Goal: Task Accomplishment & Management: Manage account settings

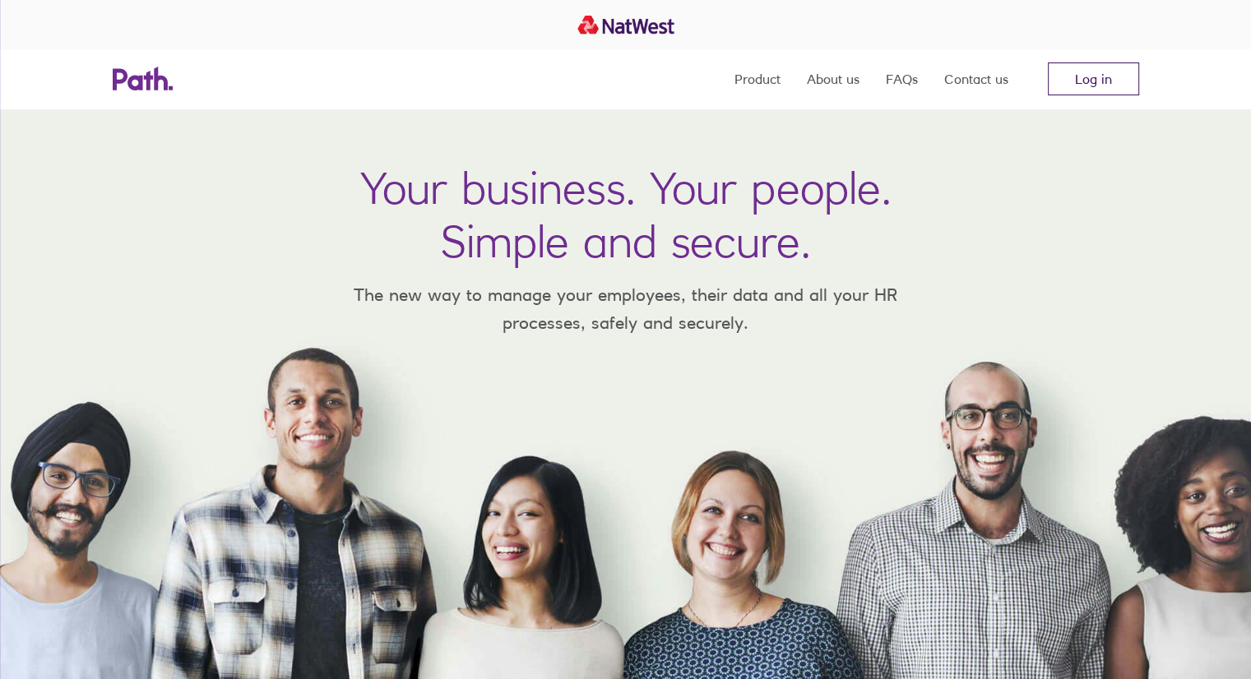
click at [1108, 67] on link "Log in" at bounding box center [1093, 79] width 91 height 33
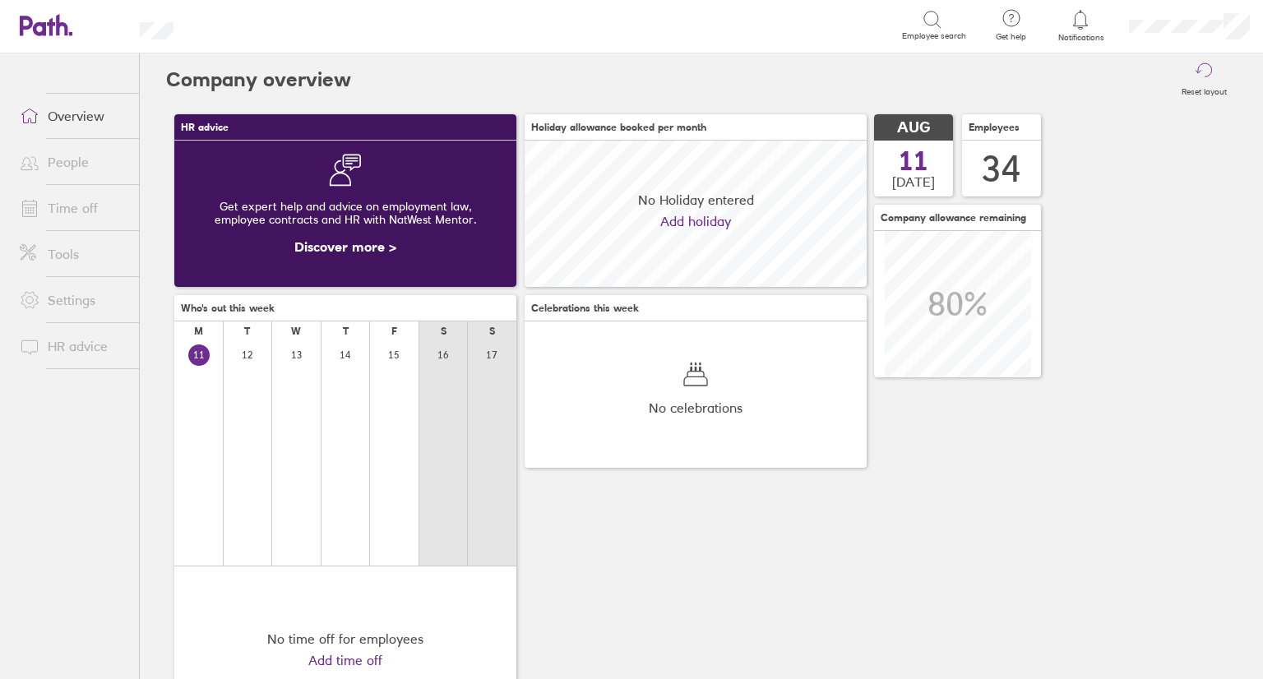
scroll to position [146, 342]
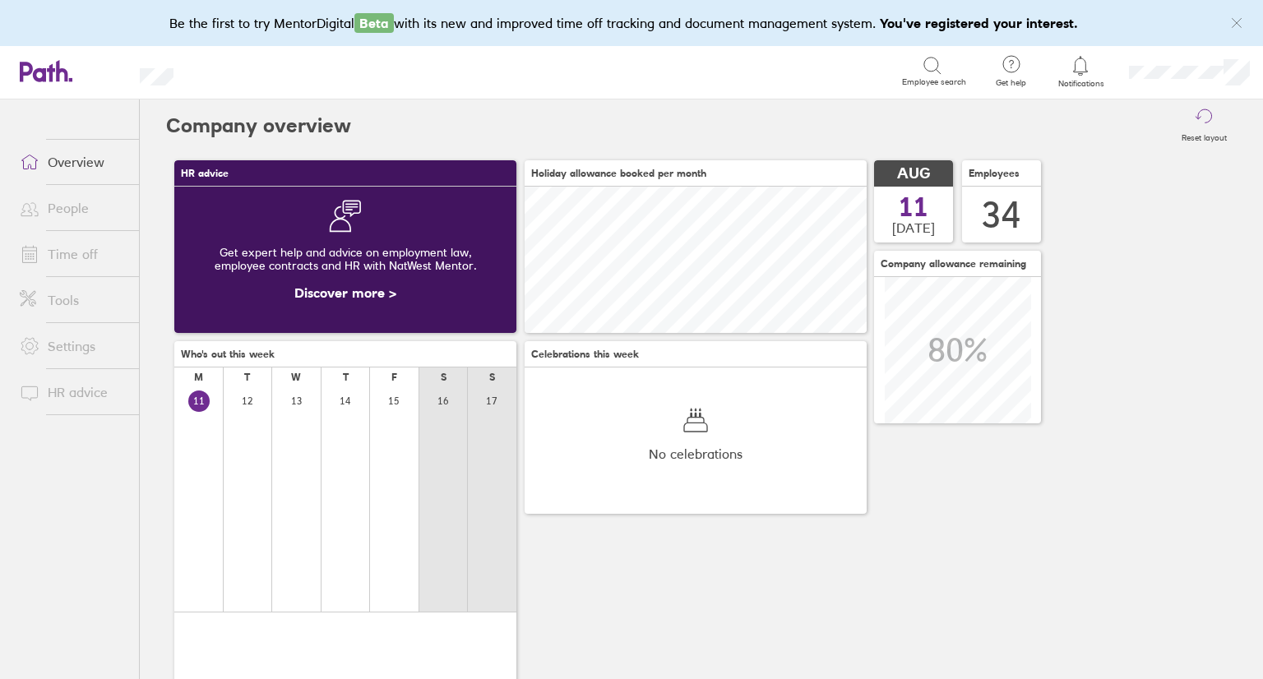
click at [56, 197] on link "People" at bounding box center [73, 208] width 132 height 33
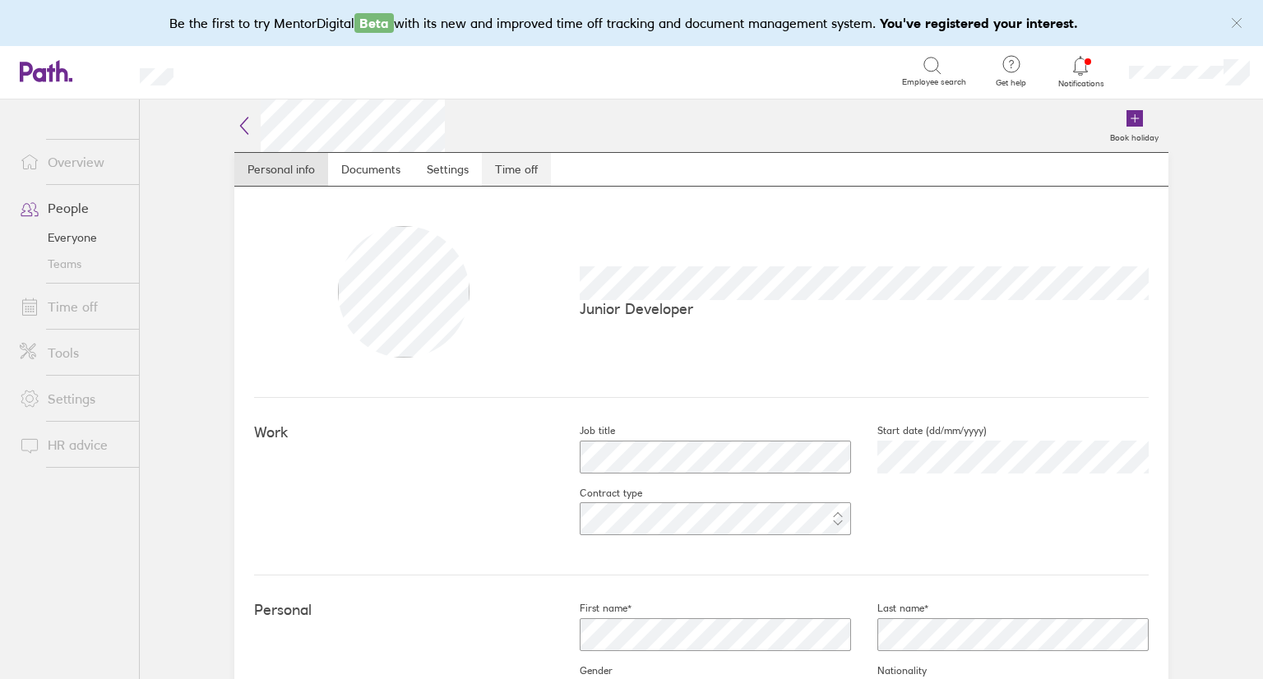
click at [485, 179] on link "Time off" at bounding box center [516, 169] width 69 height 33
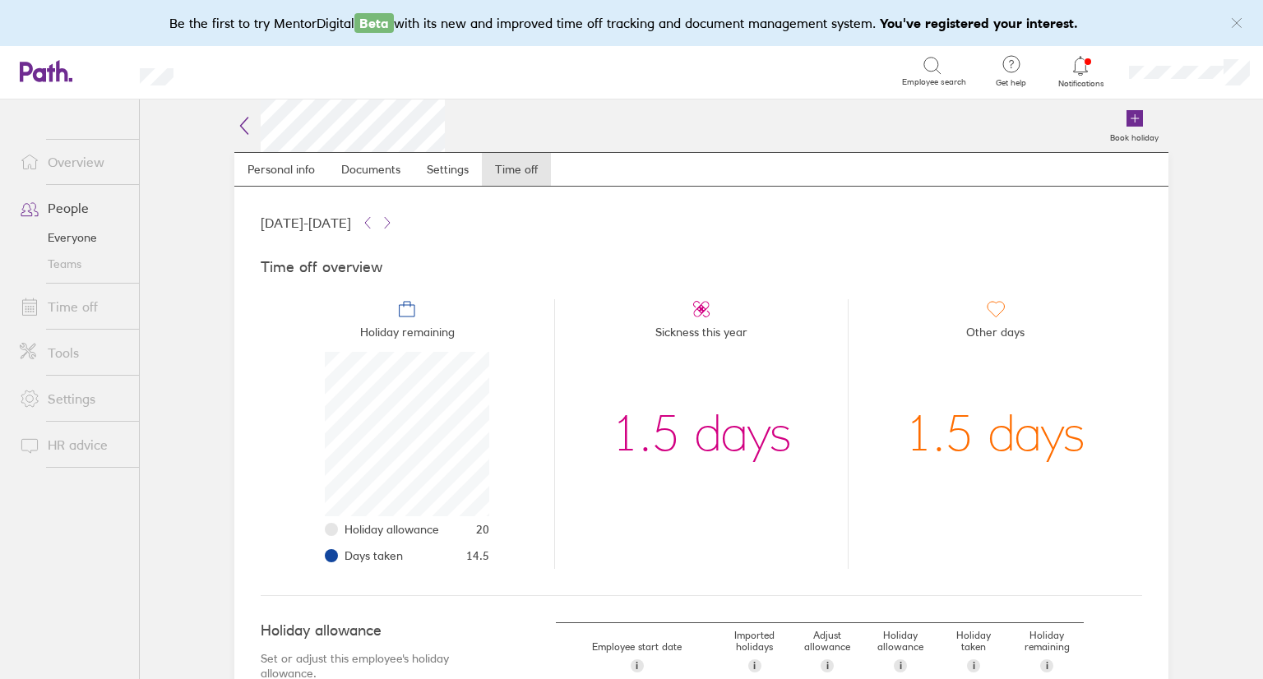
scroll to position [200, 0]
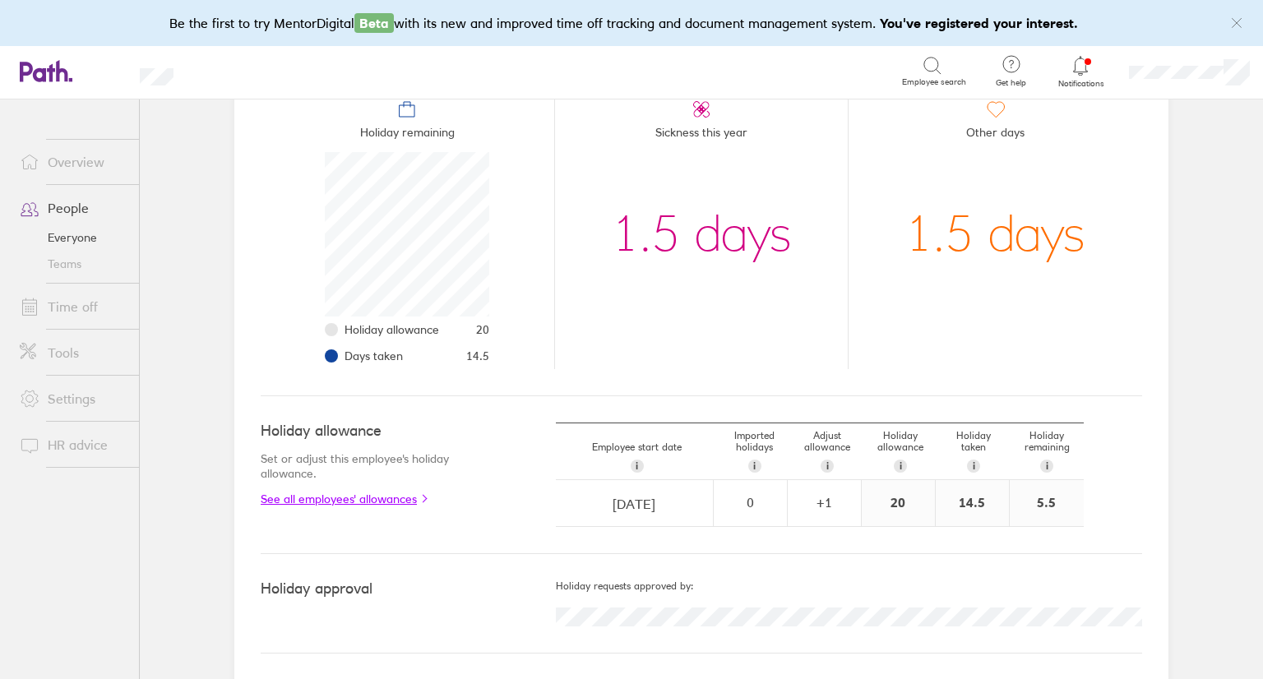
click at [355, 493] on link "See all employees' allowances" at bounding box center [375, 499] width 229 height 13
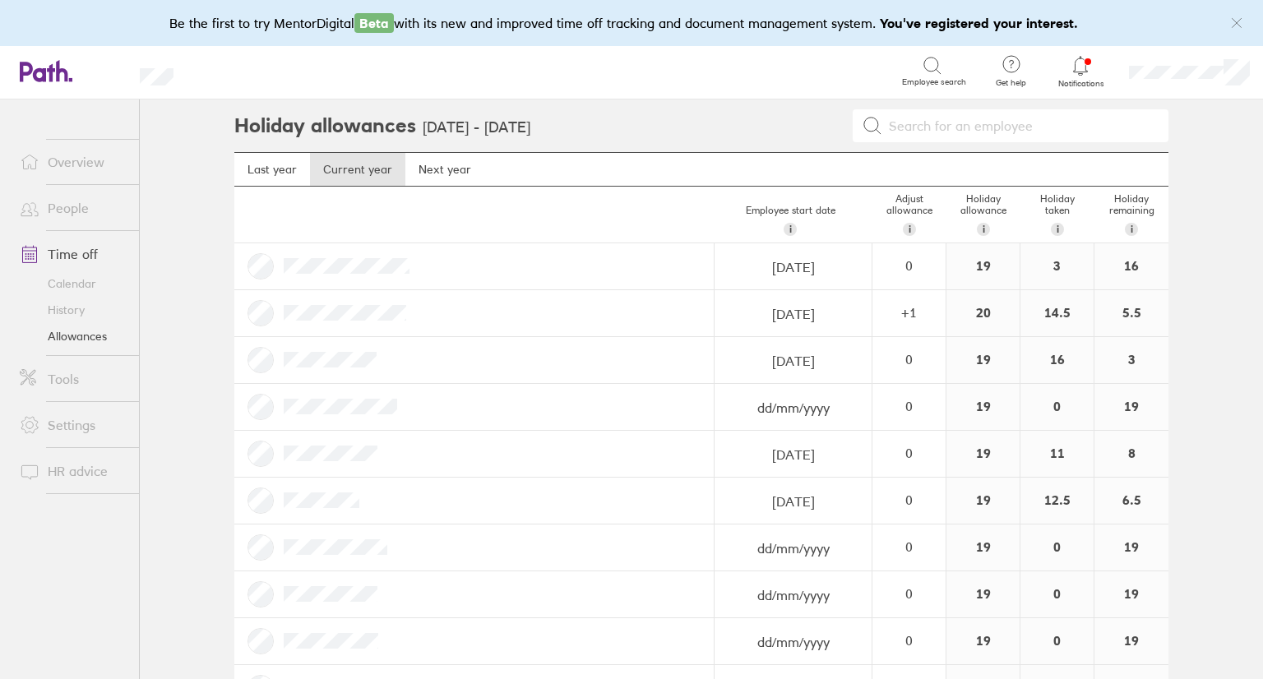
click at [70, 304] on link "History" at bounding box center [73, 310] width 132 height 26
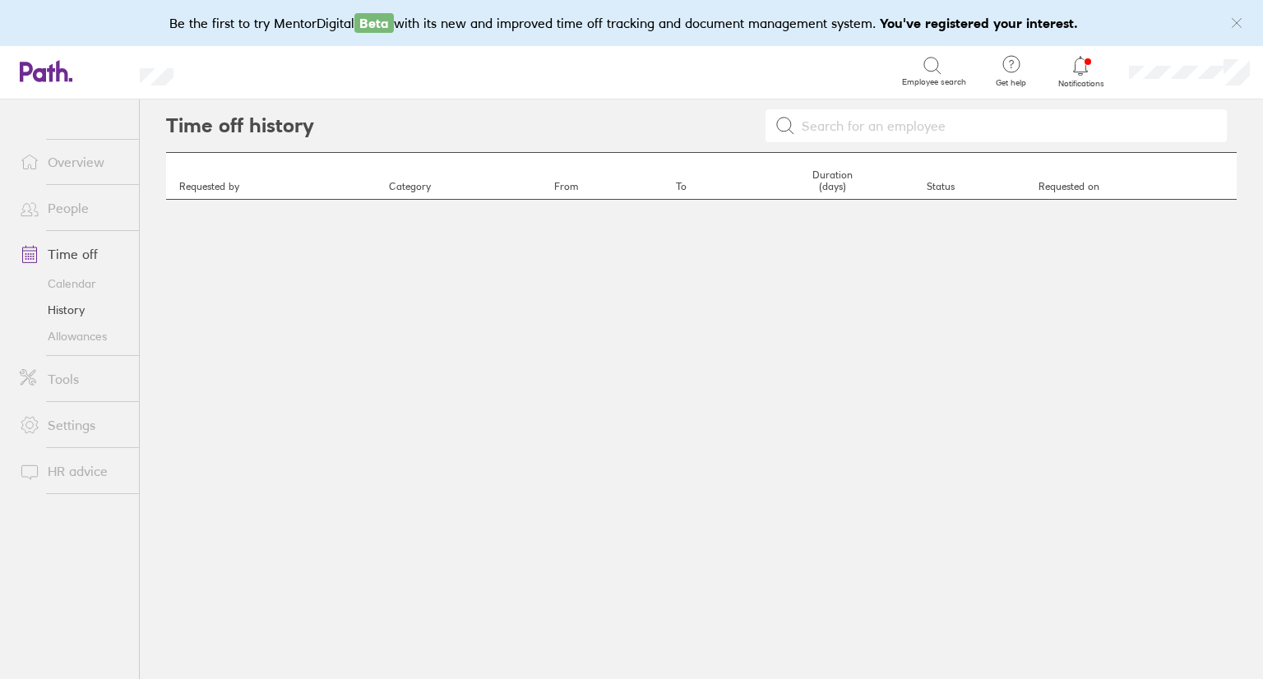
click at [900, 113] on input at bounding box center [1006, 125] width 422 height 31
type input "a"
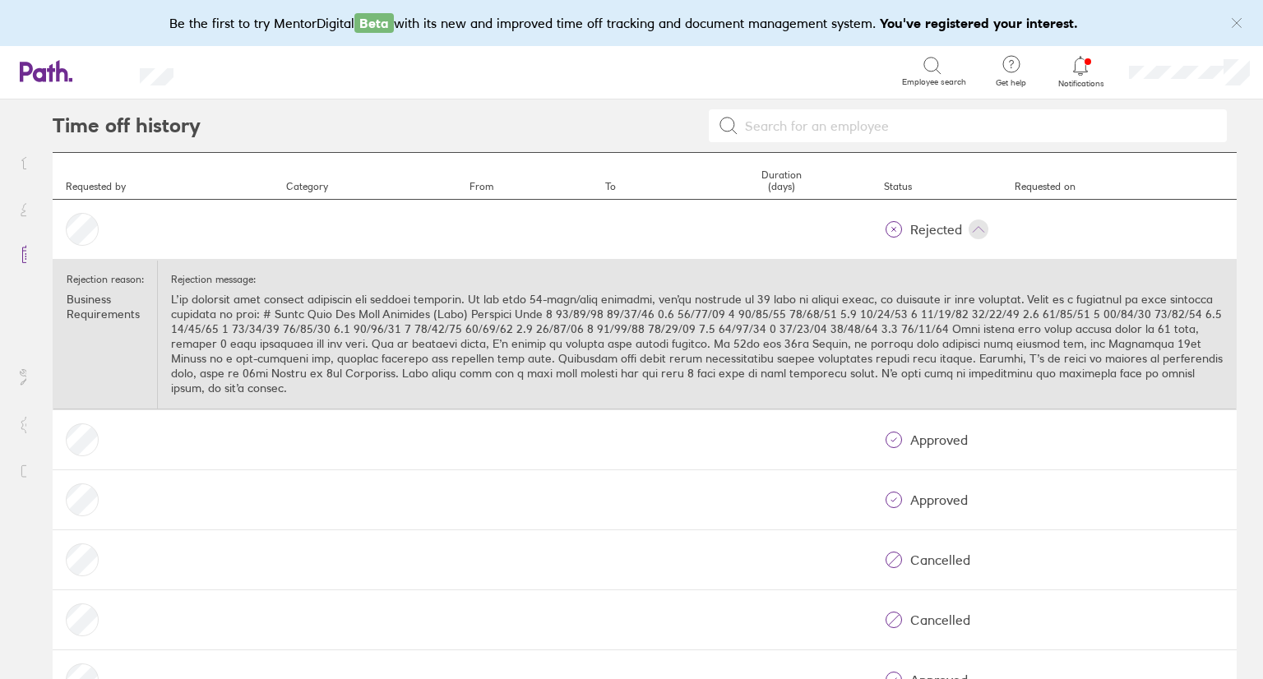
click at [81, 309] on p "Business Requirements" at bounding box center [105, 307] width 77 height 30
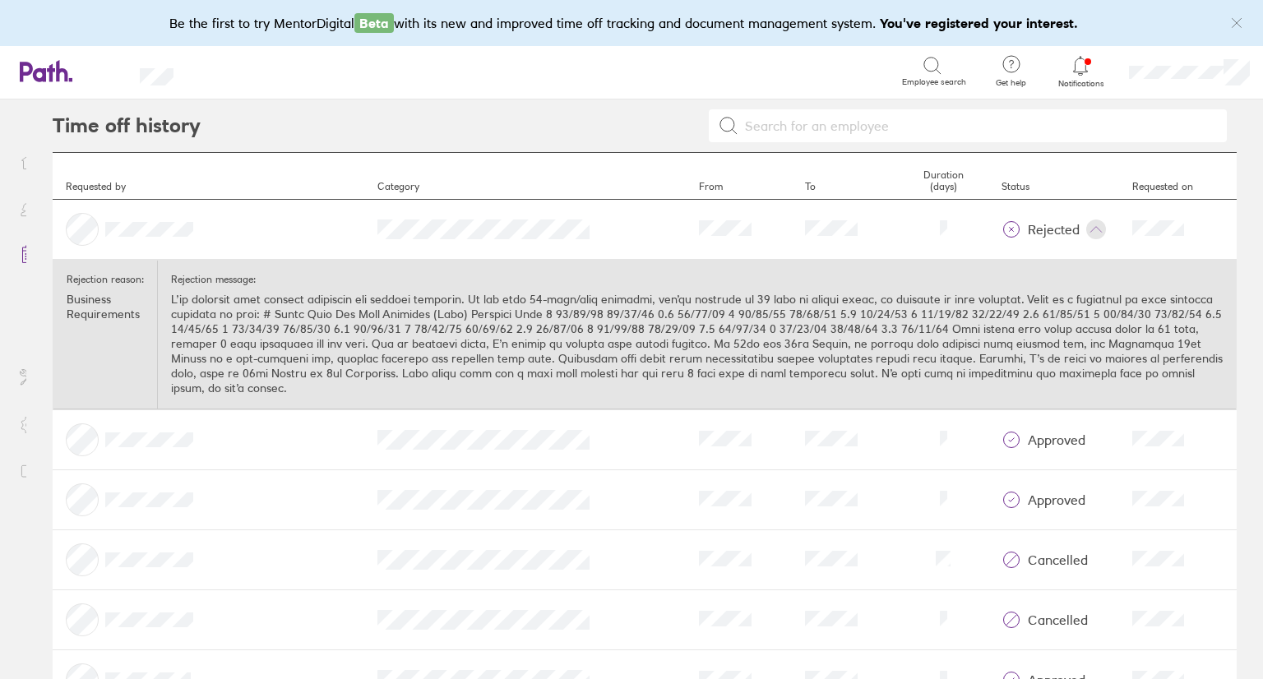
click at [810, 127] on input at bounding box center [978, 125] width 479 height 31
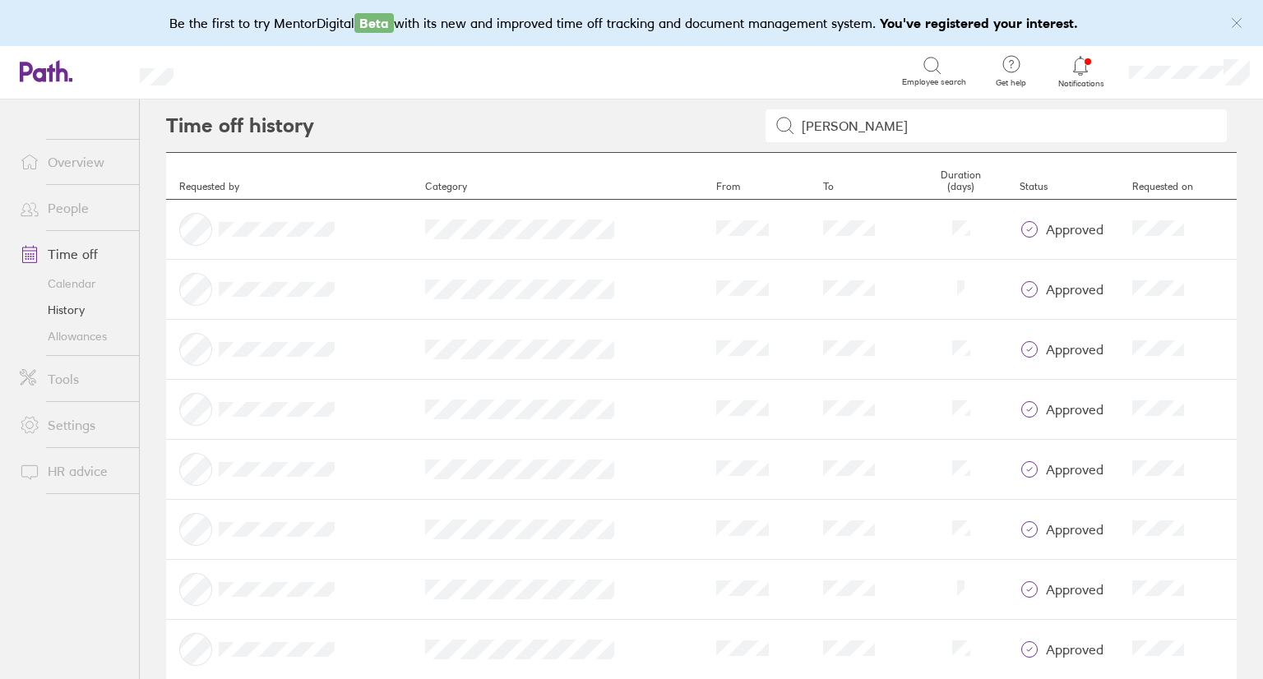
type input "[PERSON_NAME]"
